Goal: Navigation & Orientation: Find specific page/section

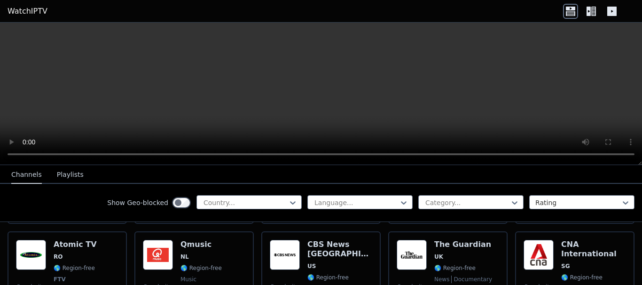
scroll to position [2821, 0]
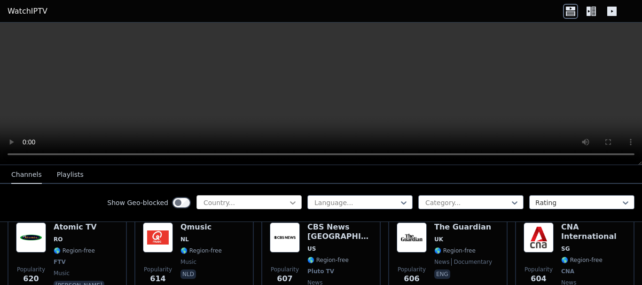
click at [288, 201] on icon at bounding box center [292, 202] width 9 height 9
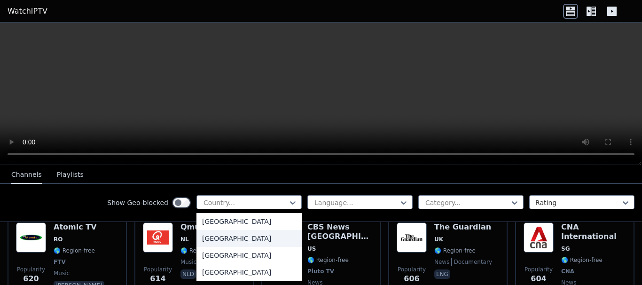
scroll to position [1082, 0]
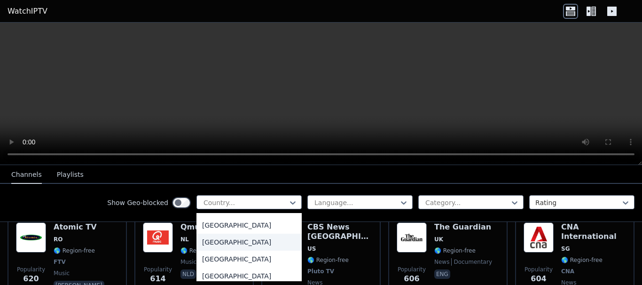
click at [204, 251] on div "[GEOGRAPHIC_DATA]" at bounding box center [249, 242] width 105 height 17
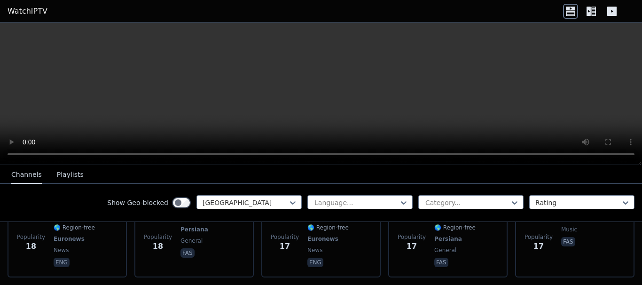
scroll to position [4199, 0]
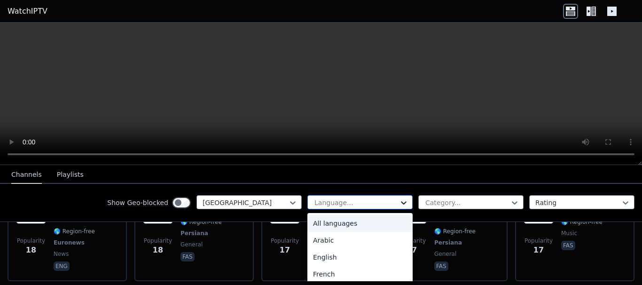
click at [399, 204] on icon at bounding box center [403, 202] width 9 height 9
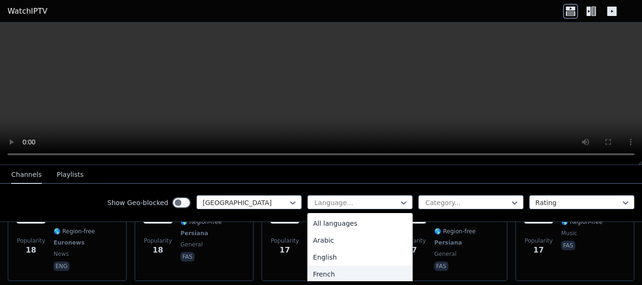
click at [322, 275] on div "French" at bounding box center [360, 274] width 105 height 17
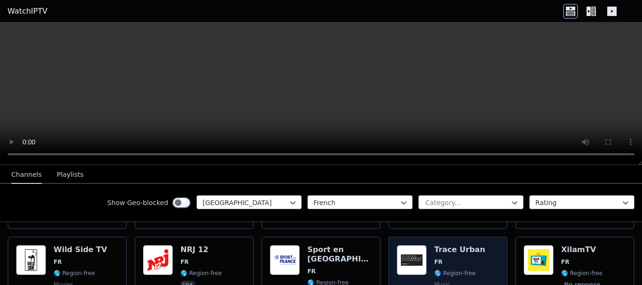
scroll to position [141, 0]
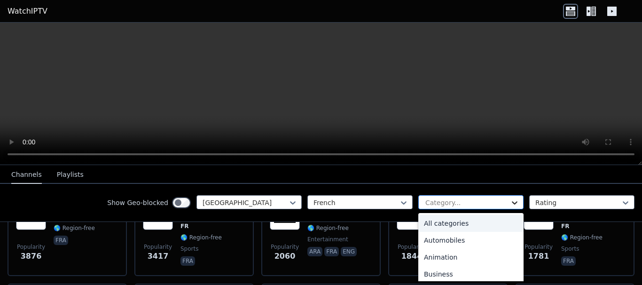
click at [510, 201] on icon at bounding box center [514, 202] width 9 height 9
click at [494, 222] on div "All categories" at bounding box center [470, 223] width 105 height 17
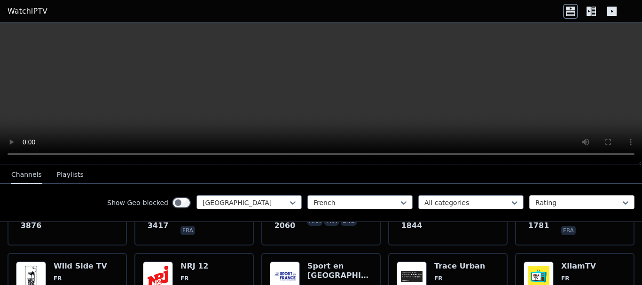
scroll to position [188, 0]
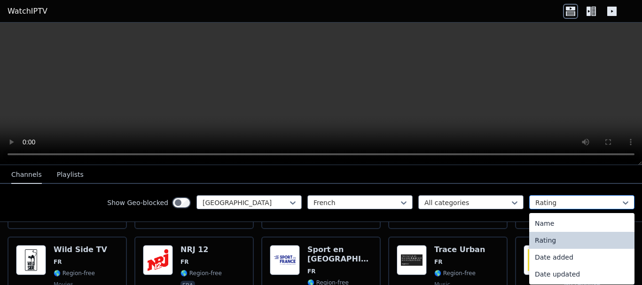
click at [563, 202] on div at bounding box center [579, 202] width 86 height 9
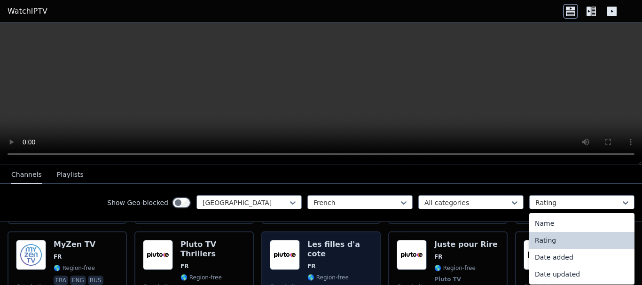
scroll to position [611, 0]
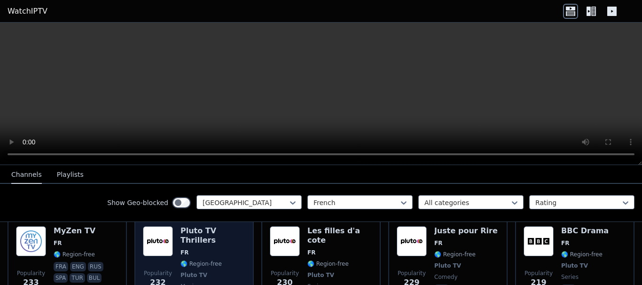
click at [202, 271] on span "Pluto TV" at bounding box center [213, 275] width 65 height 8
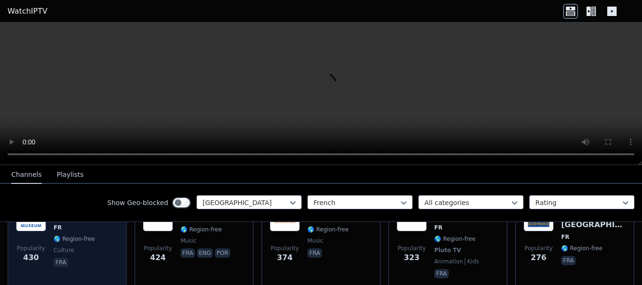
scroll to position [423, 0]
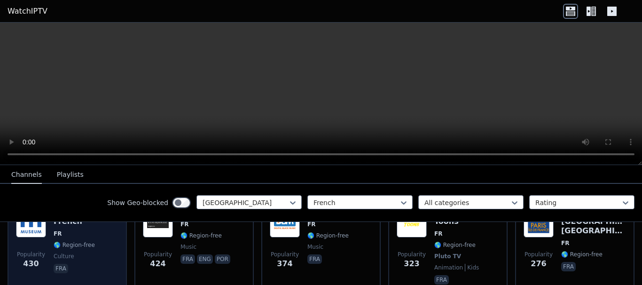
click at [98, 241] on span "🌎 Region-free" at bounding box center [86, 245] width 65 height 8
